Goal: Find specific page/section: Find specific page/section

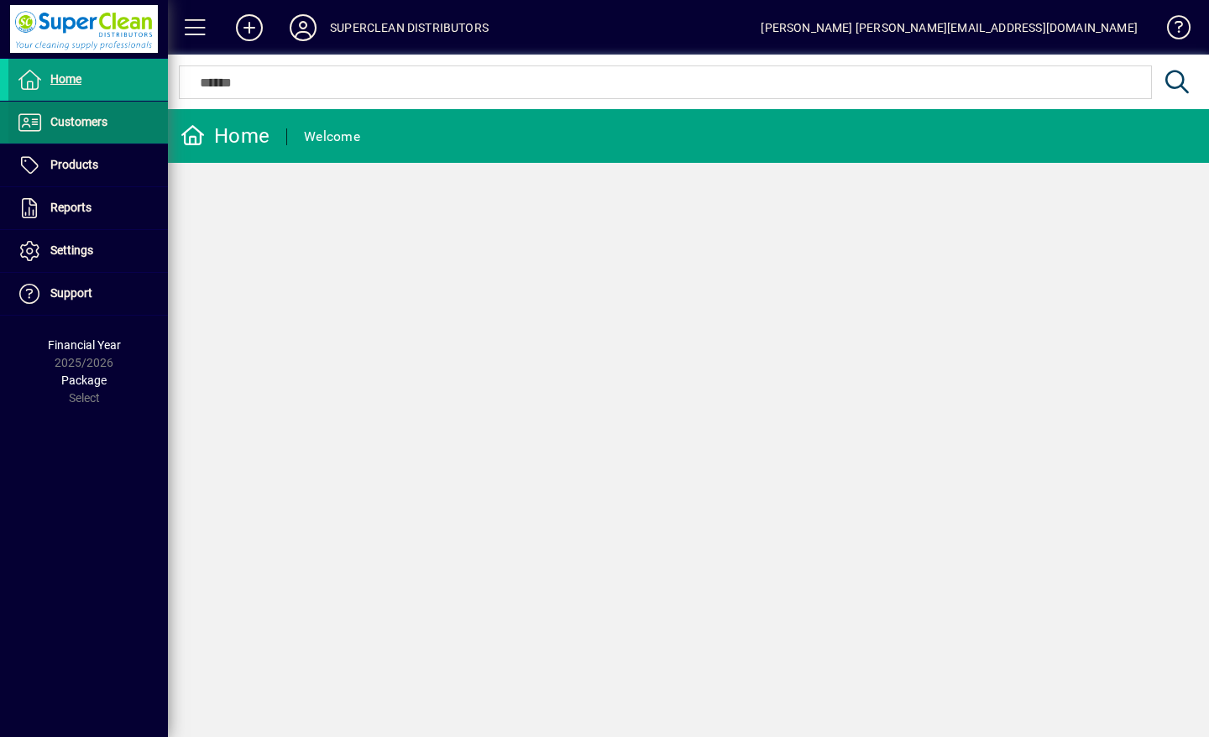
click at [76, 123] on span "Customers" at bounding box center [78, 121] width 57 height 13
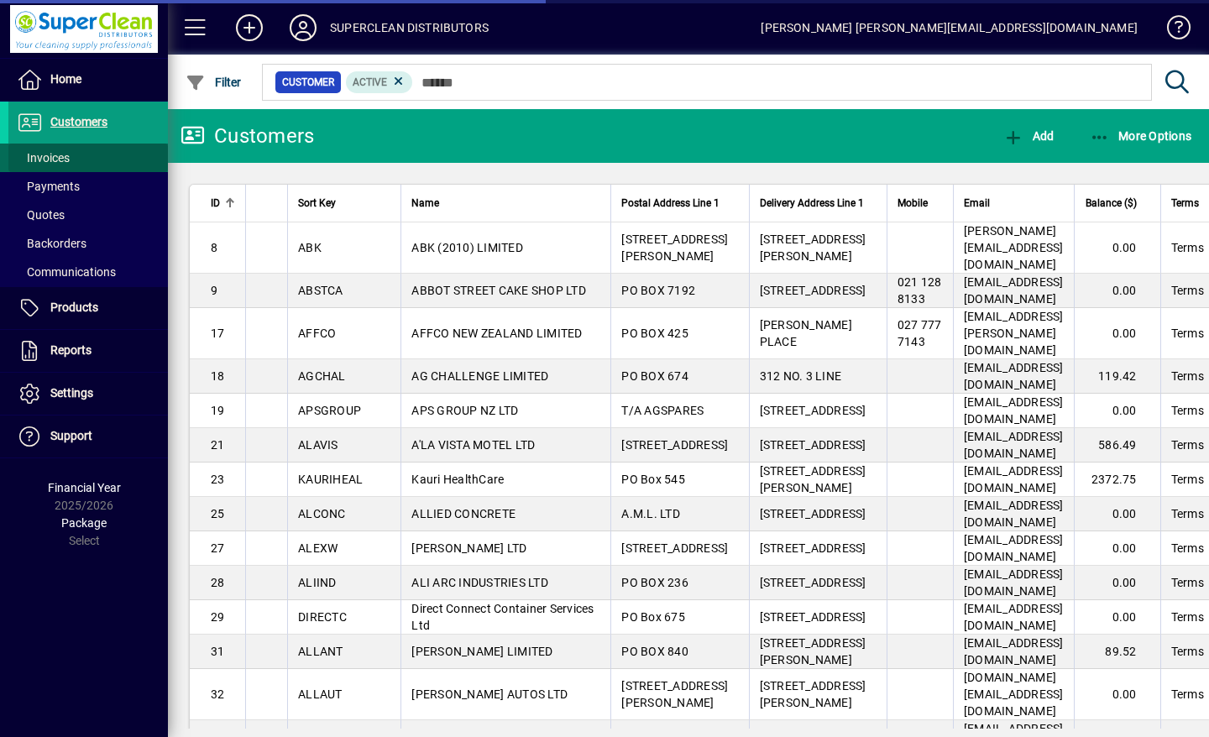
click at [65, 160] on span "Invoices" at bounding box center [43, 157] width 53 height 13
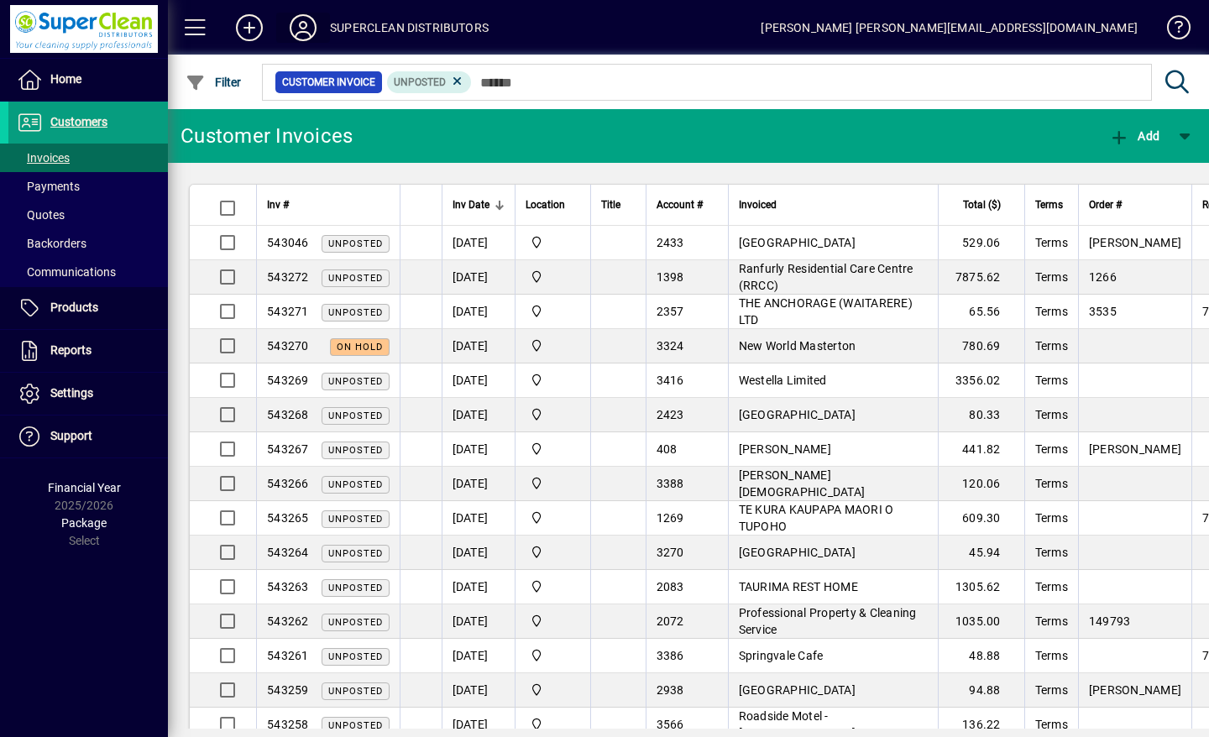
click at [309, 35] on icon at bounding box center [303, 27] width 34 height 27
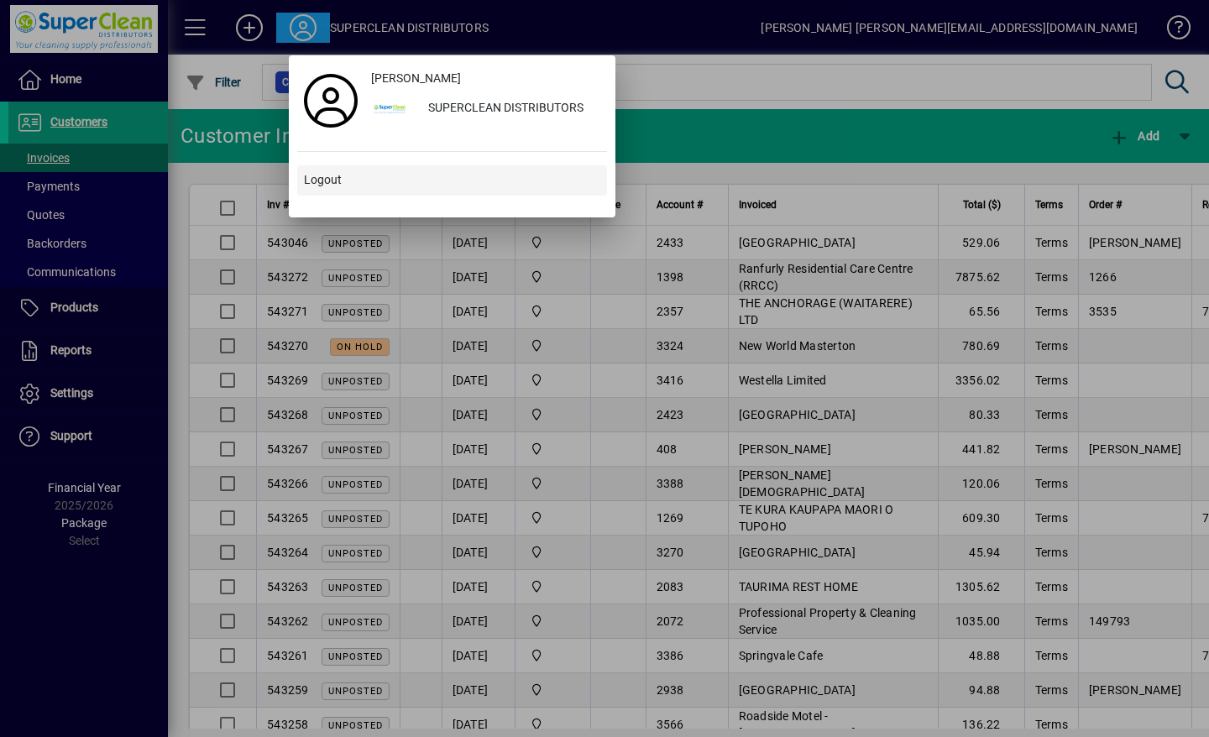
click at [328, 184] on span "Logout" at bounding box center [323, 180] width 38 height 18
